Goal: Transaction & Acquisition: Book appointment/travel/reservation

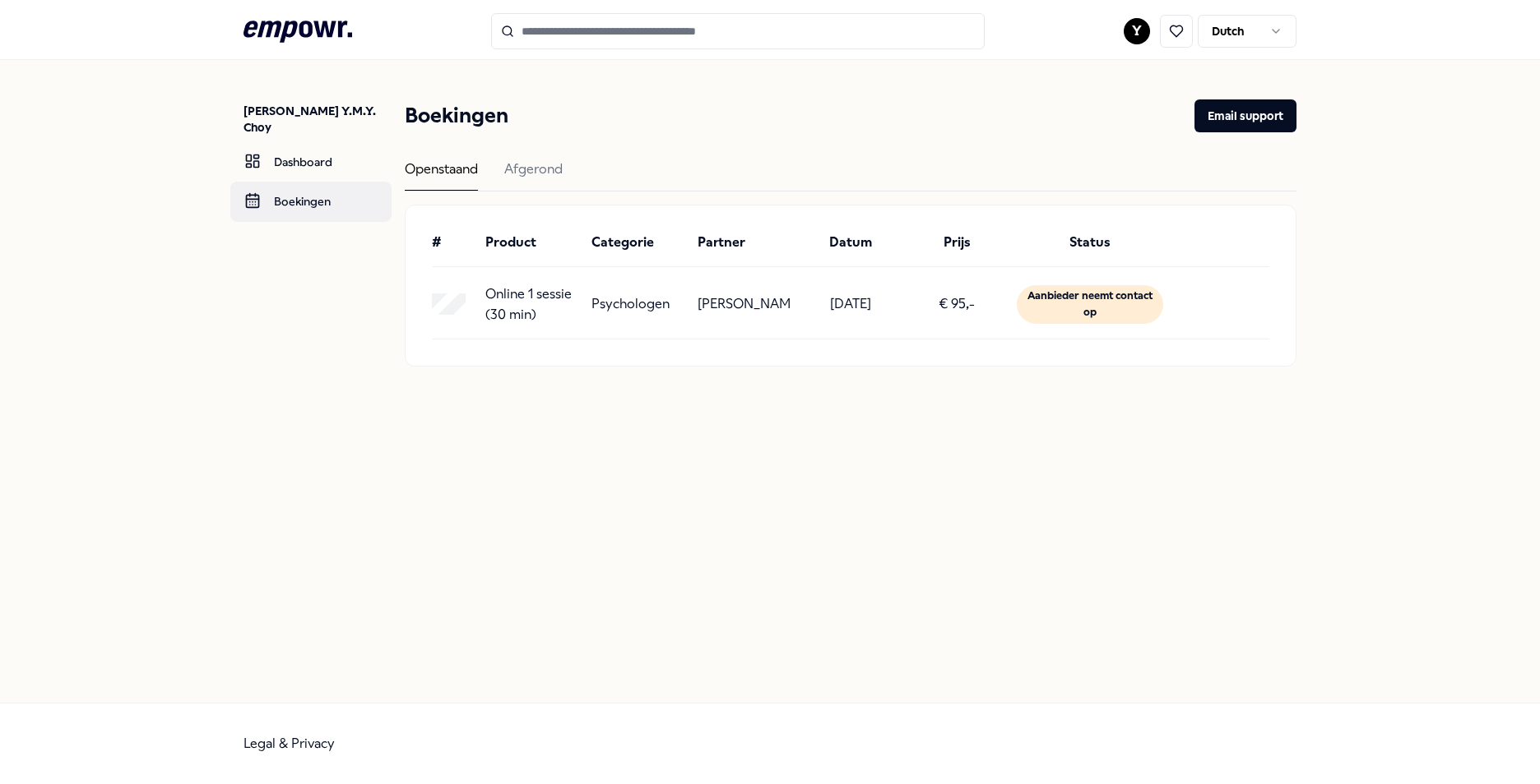
click at [335, 182] on link "Boekingen" at bounding box center [311, 201] width 161 height 40
click at [644, 39] on input "Search for products, categories or subcategories" at bounding box center [737, 31] width 493 height 36
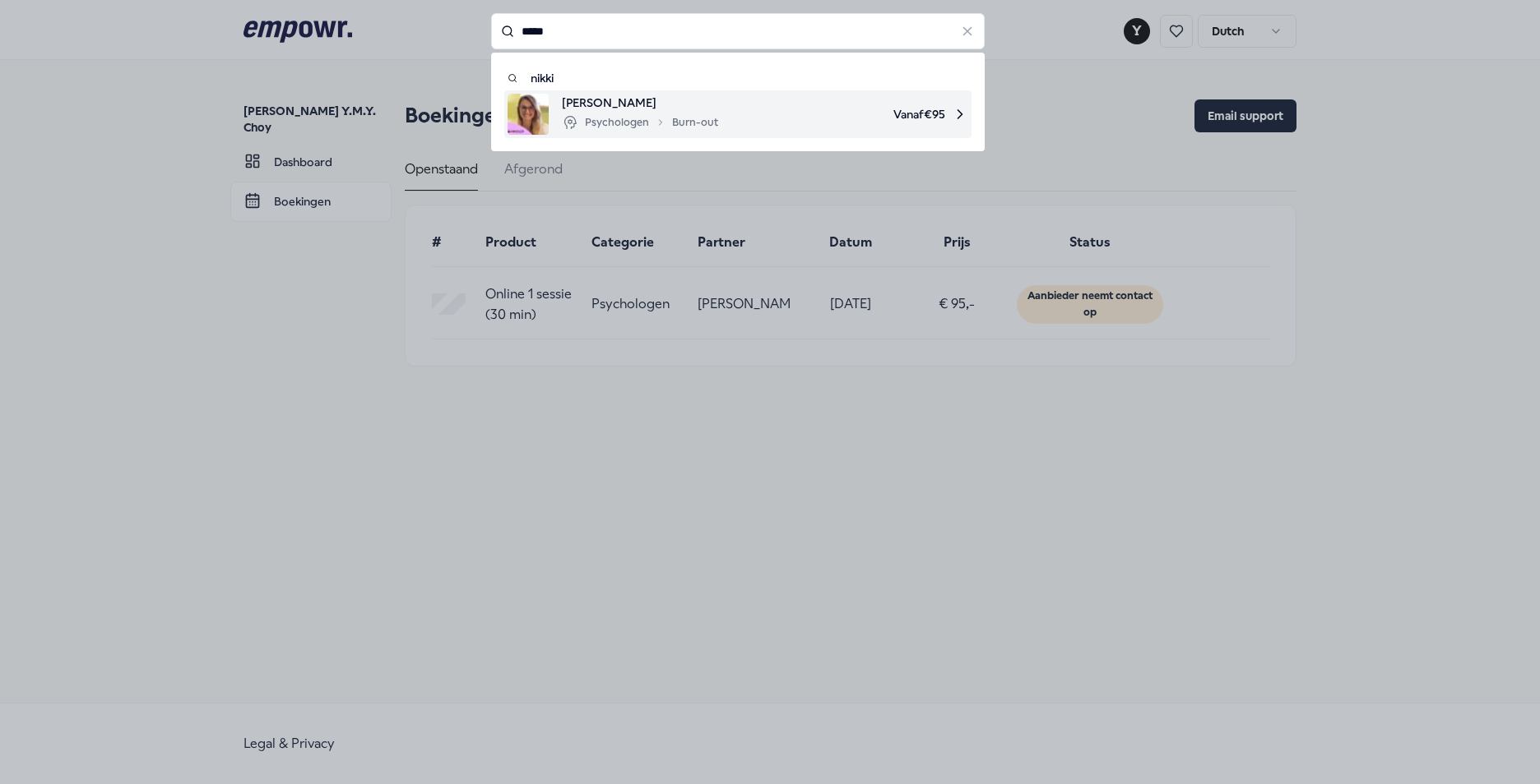
type input "*****"
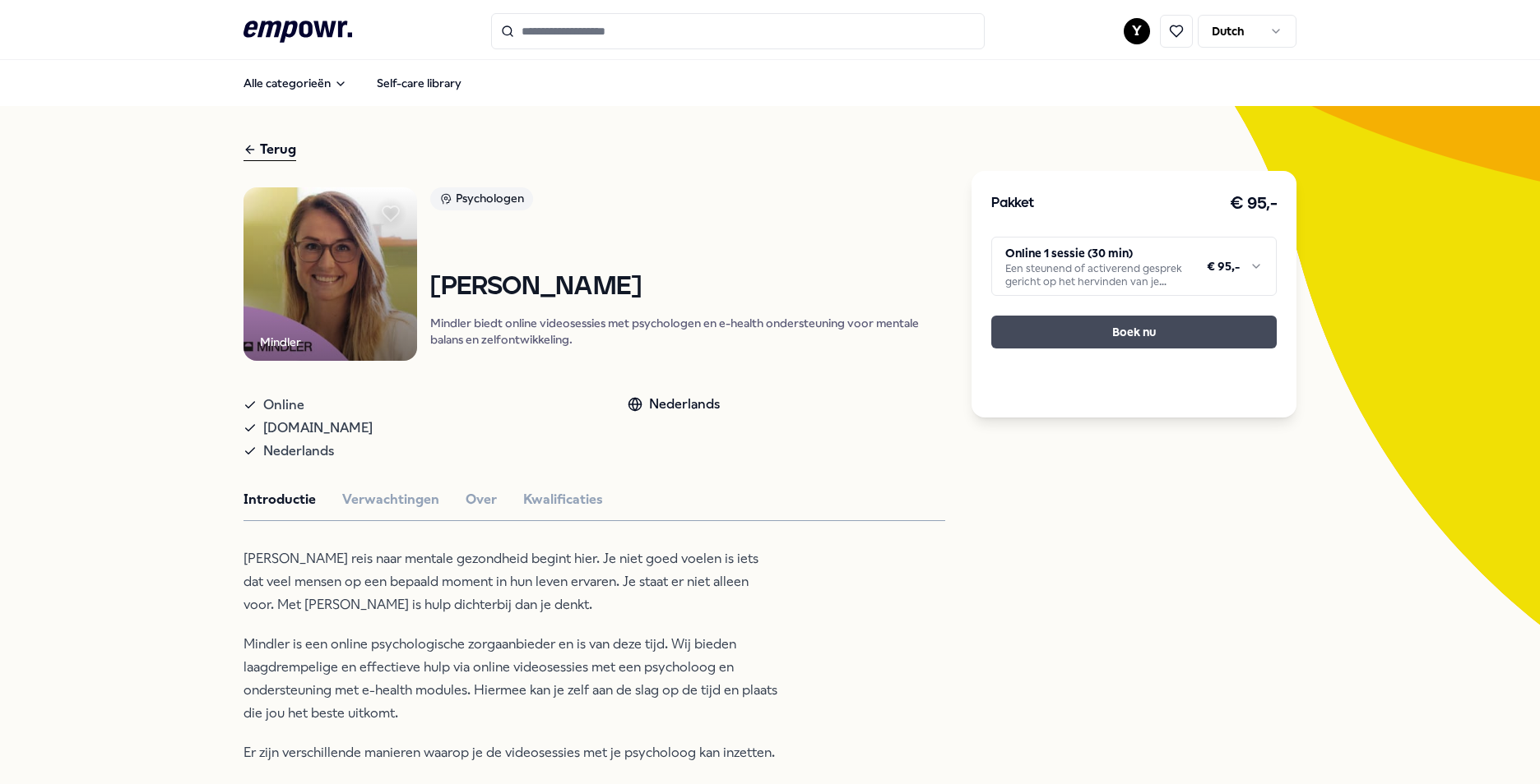
click at [1072, 331] on button "Boek nu" at bounding box center [1134, 332] width 286 height 33
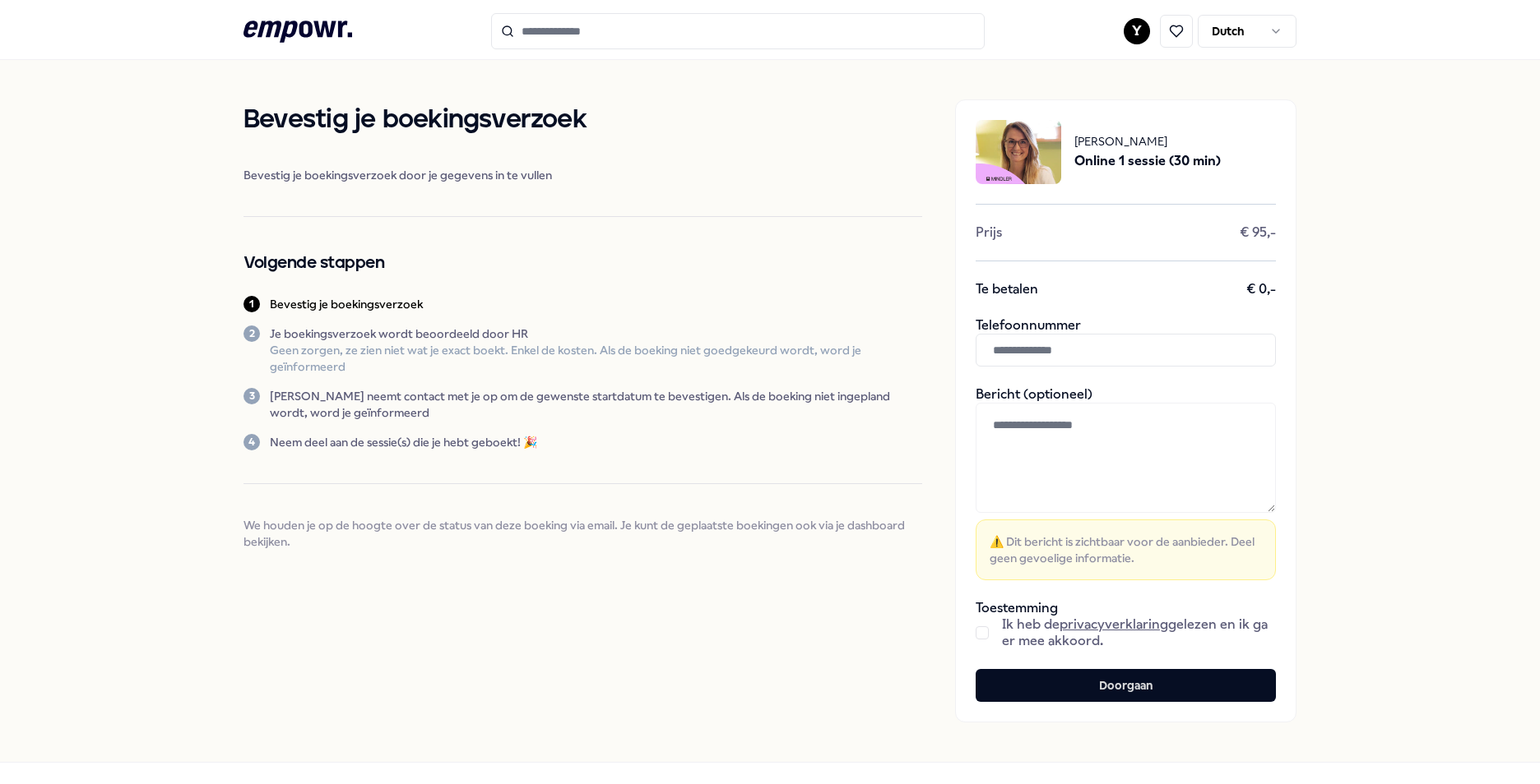
click at [975, 639] on button "button" at bounding box center [981, 633] width 13 height 13
click at [1008, 675] on button "Doorgaan" at bounding box center [1125, 686] width 300 height 33
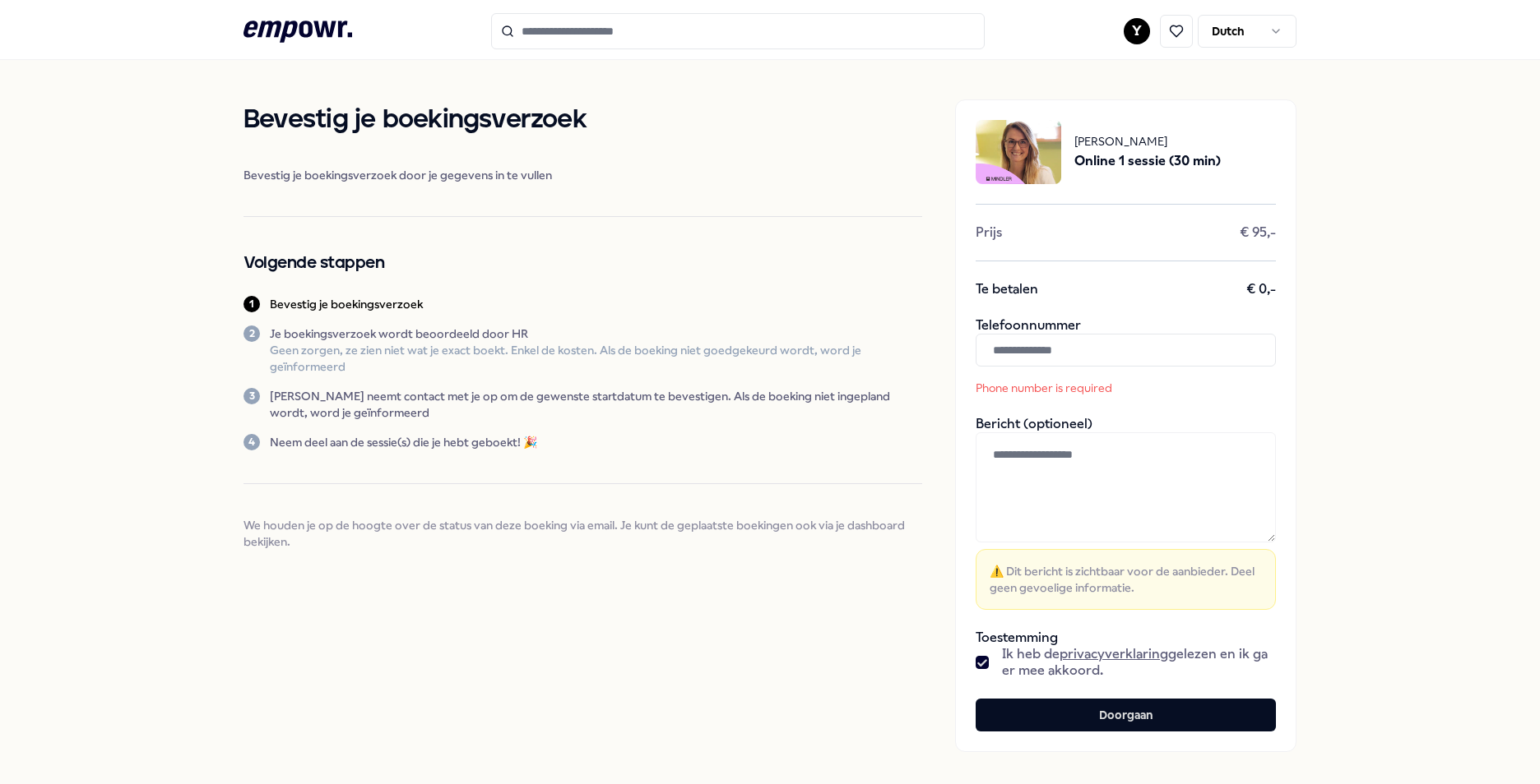
click at [1042, 350] on input "text" at bounding box center [1125, 350] width 300 height 33
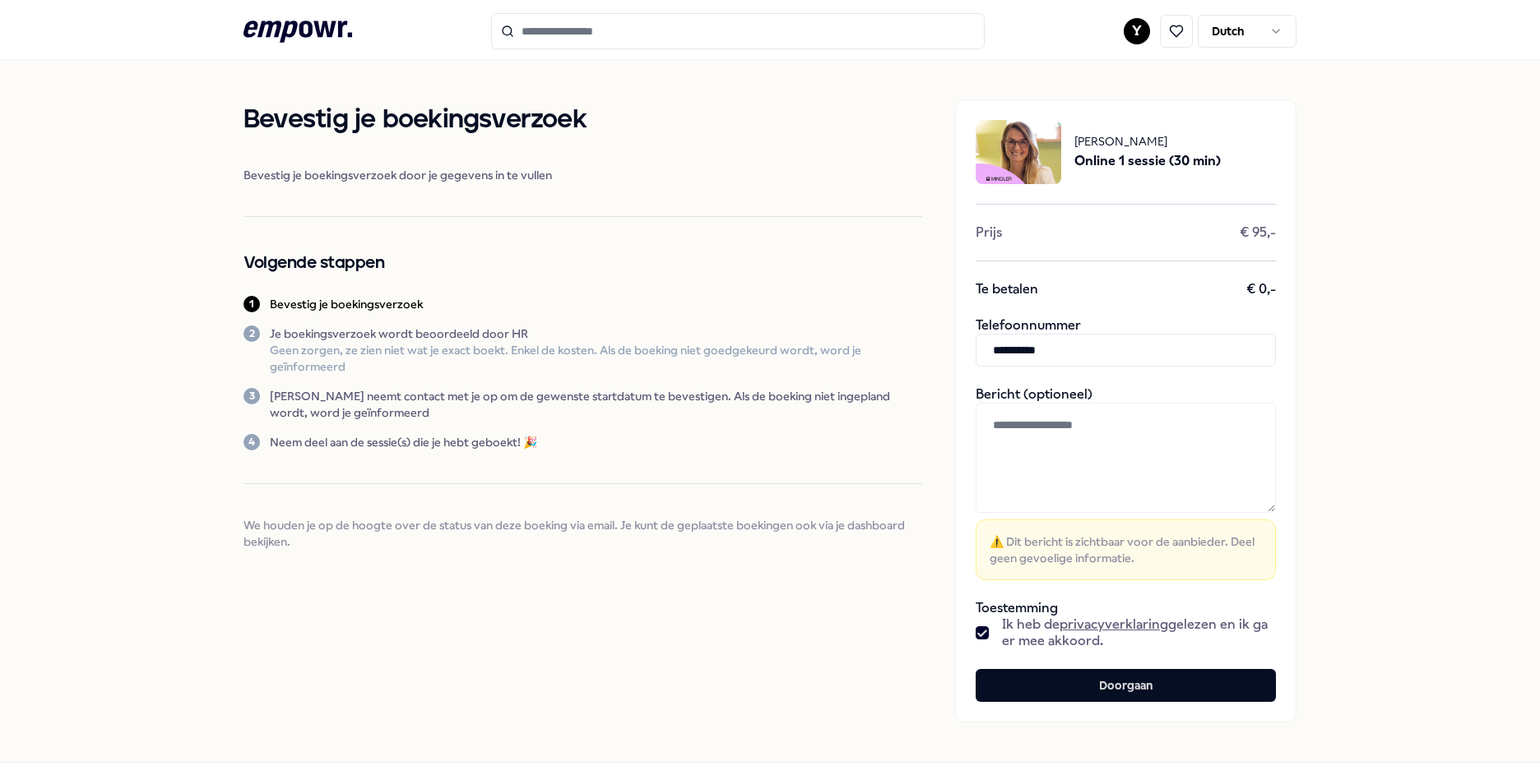
type input "**********"
click at [1149, 700] on button "Doorgaan" at bounding box center [1125, 686] width 300 height 33
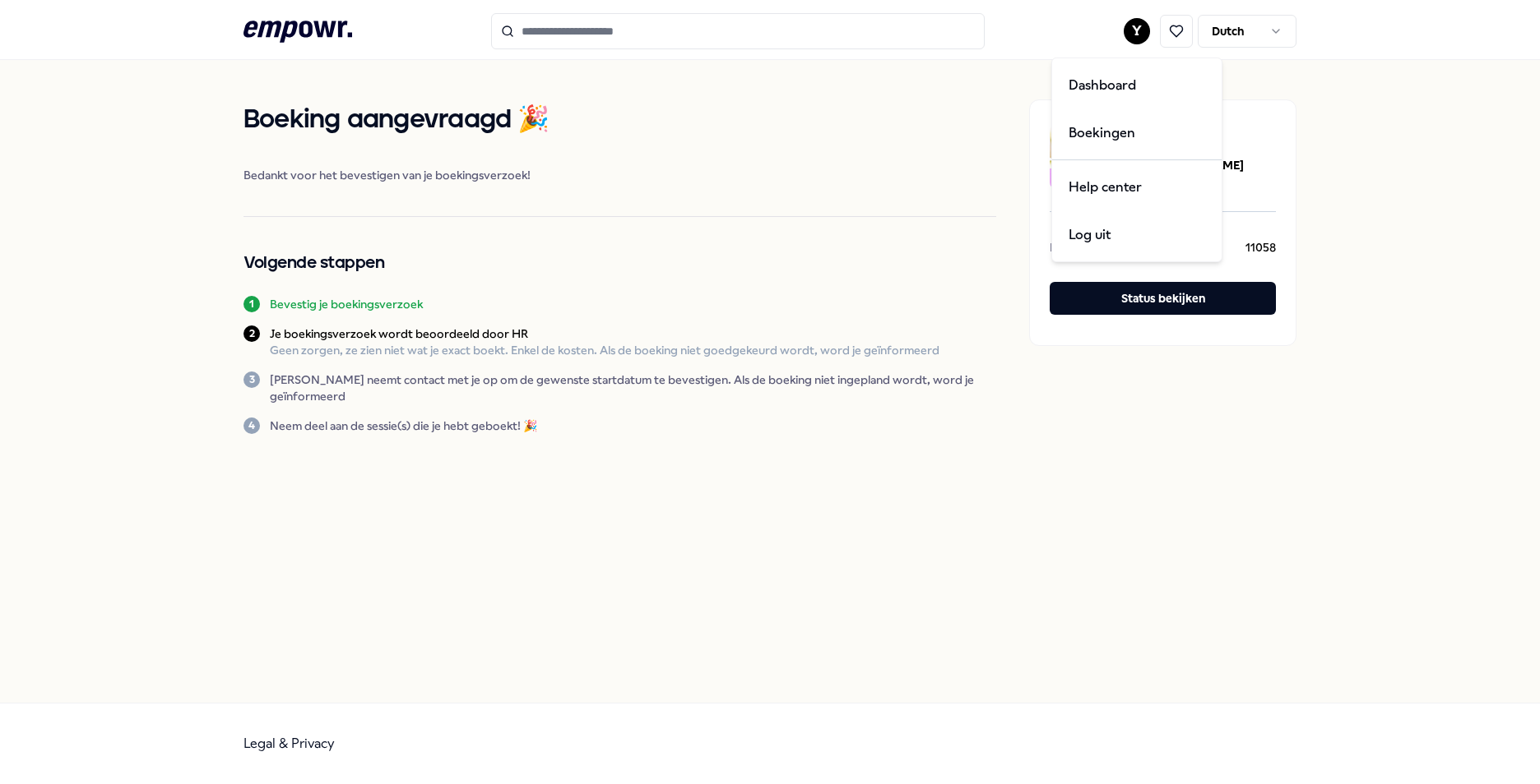
click at [1135, 28] on html ".empowr-logo_svg__cls-1{fill:#03032f} Y Dutch Boeking aangevraagd 🎉 Bedankt voo…" at bounding box center [770, 392] width 1540 height 784
click at [1119, 121] on div "Boekingen" at bounding box center [1136, 133] width 163 height 47
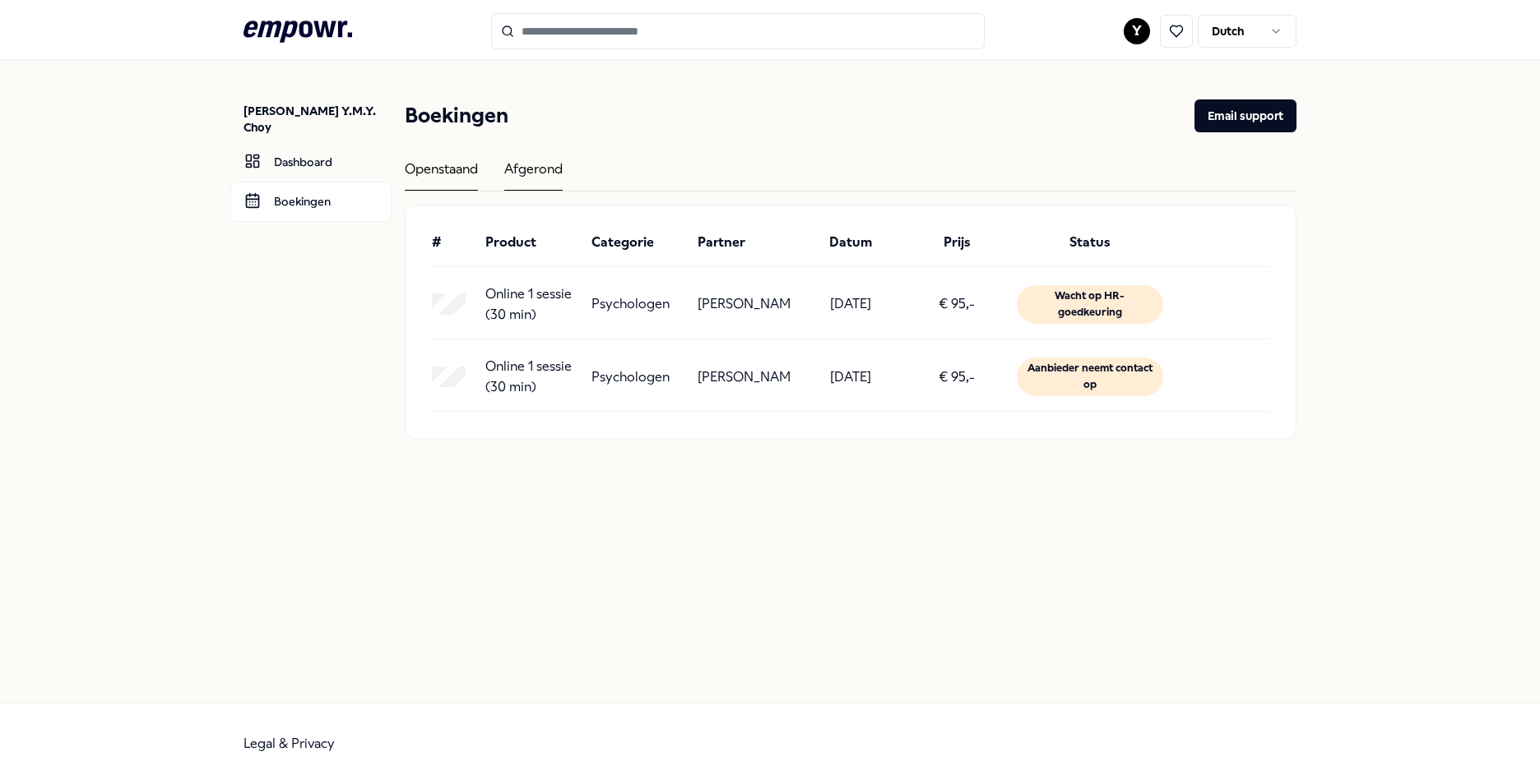
click at [526, 177] on div "Afgerond" at bounding box center [534, 174] width 59 height 32
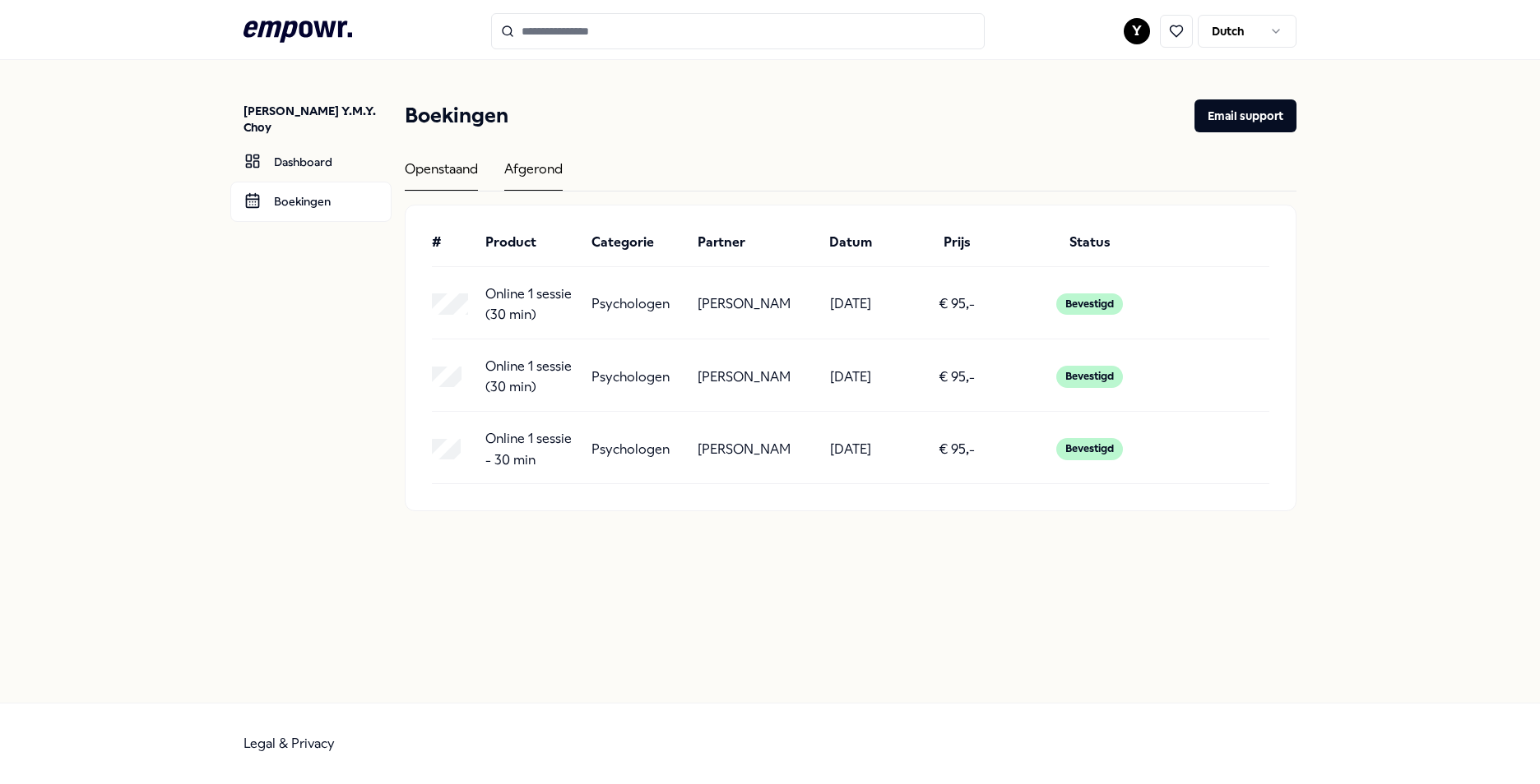
click at [460, 165] on div "Openstaand" at bounding box center [441, 174] width 73 height 32
